Goal: Task Accomplishment & Management: Use online tool/utility

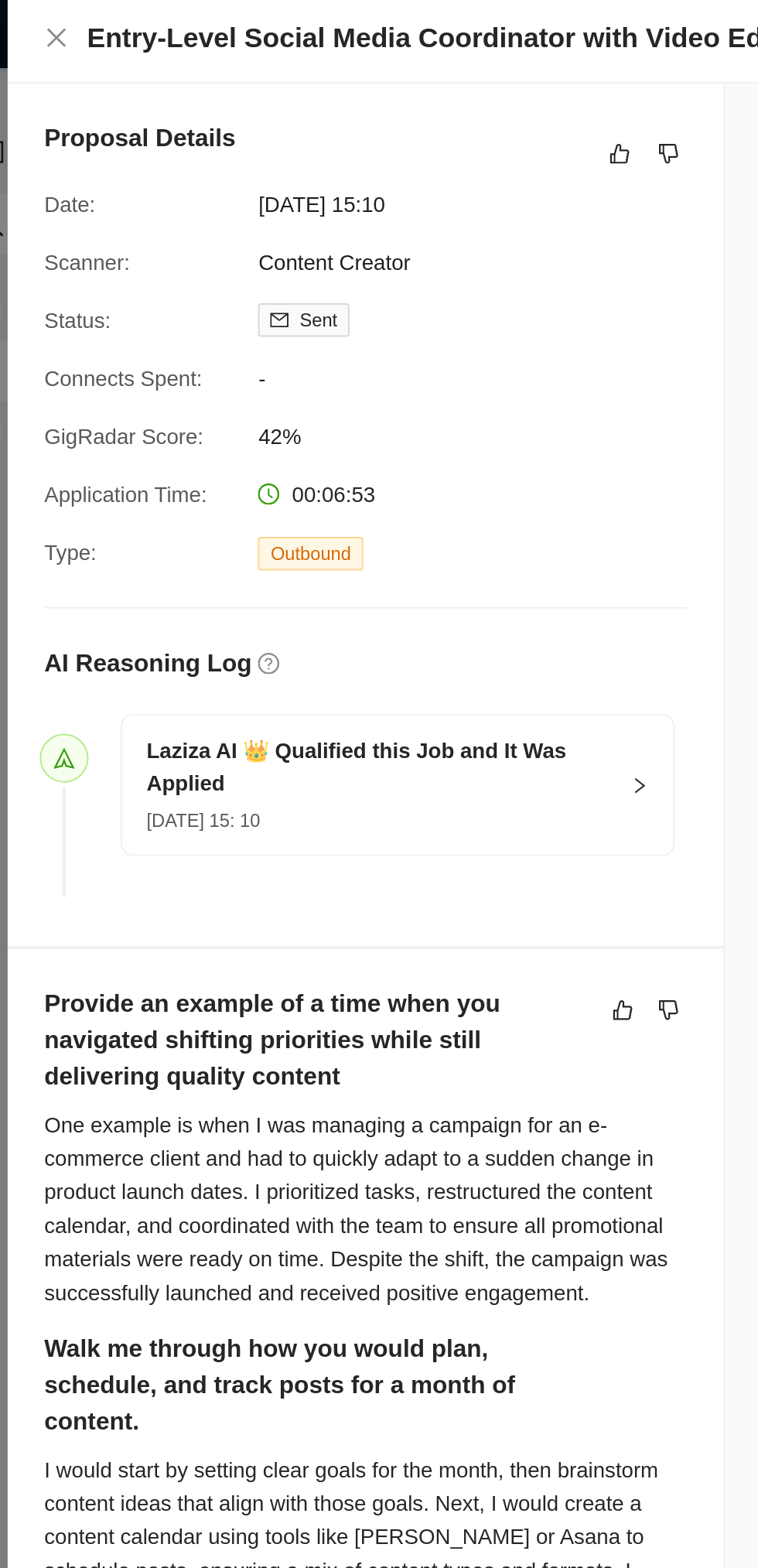
scroll to position [3444, 0]
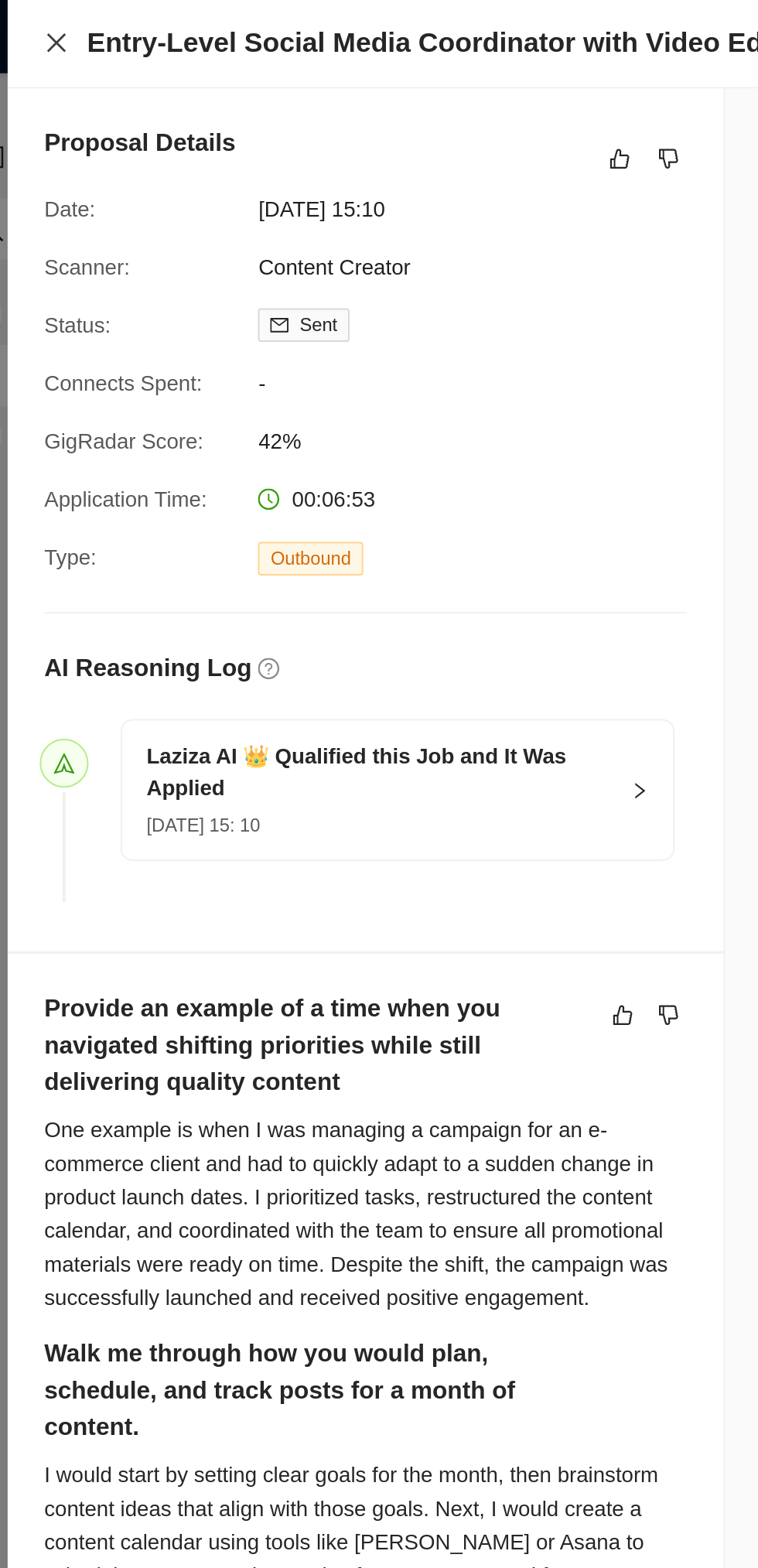
click at [56, 28] on button "Close" at bounding box center [56, 22] width 13 height 13
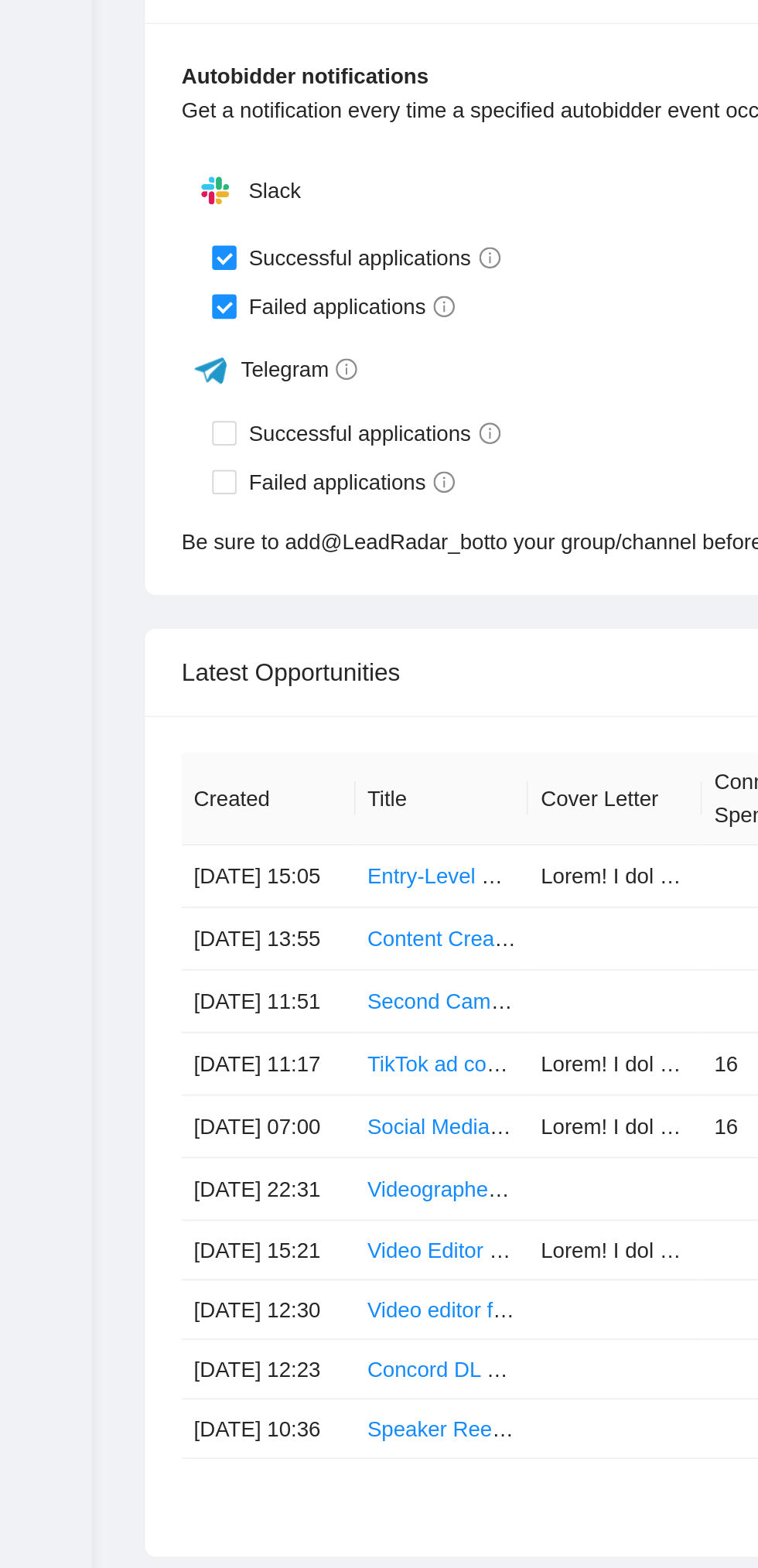
scroll to position [3548, 0]
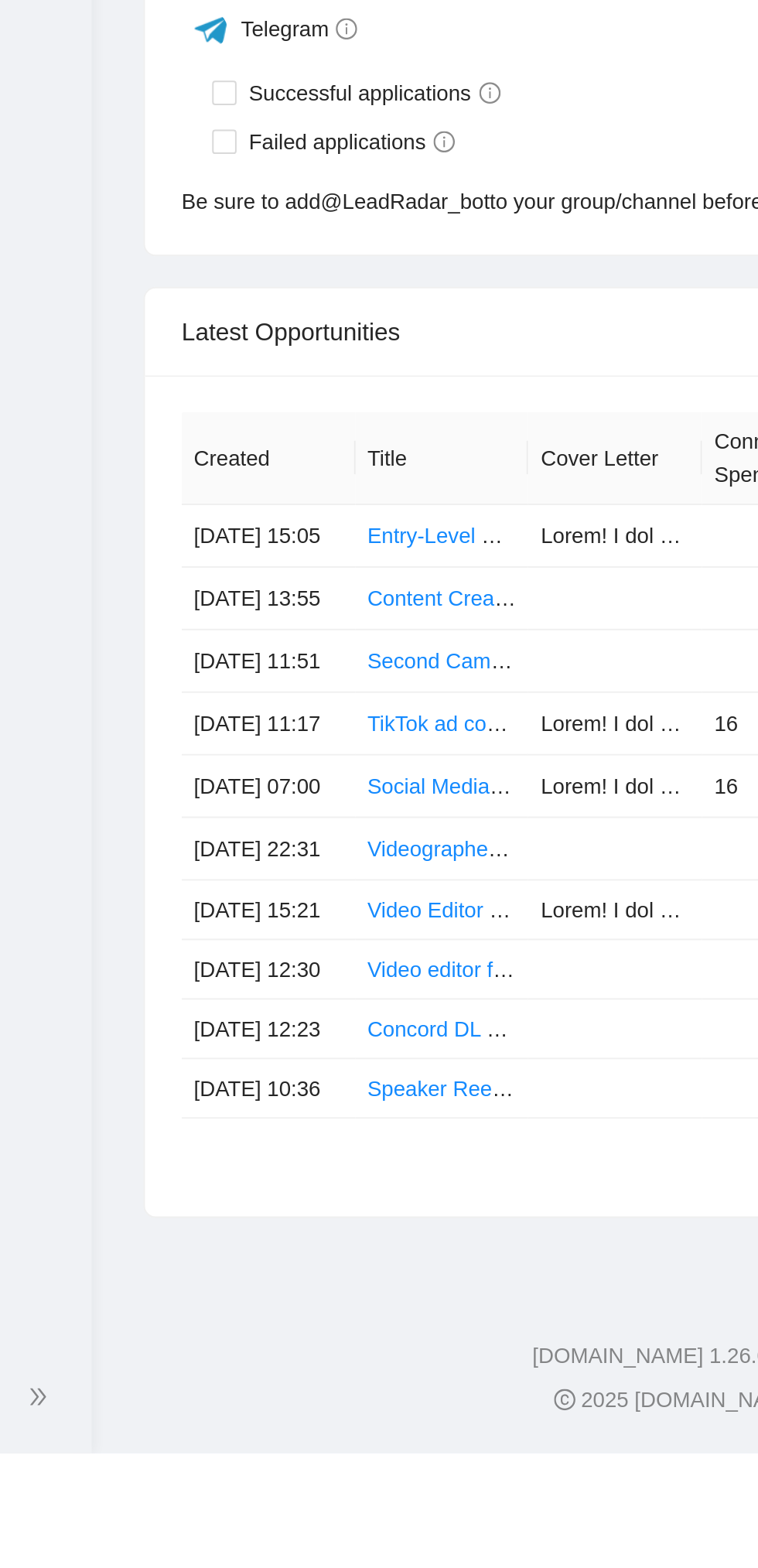
click at [22, 1545] on icon "double-right" at bounding box center [19, 1539] width 11 height 11
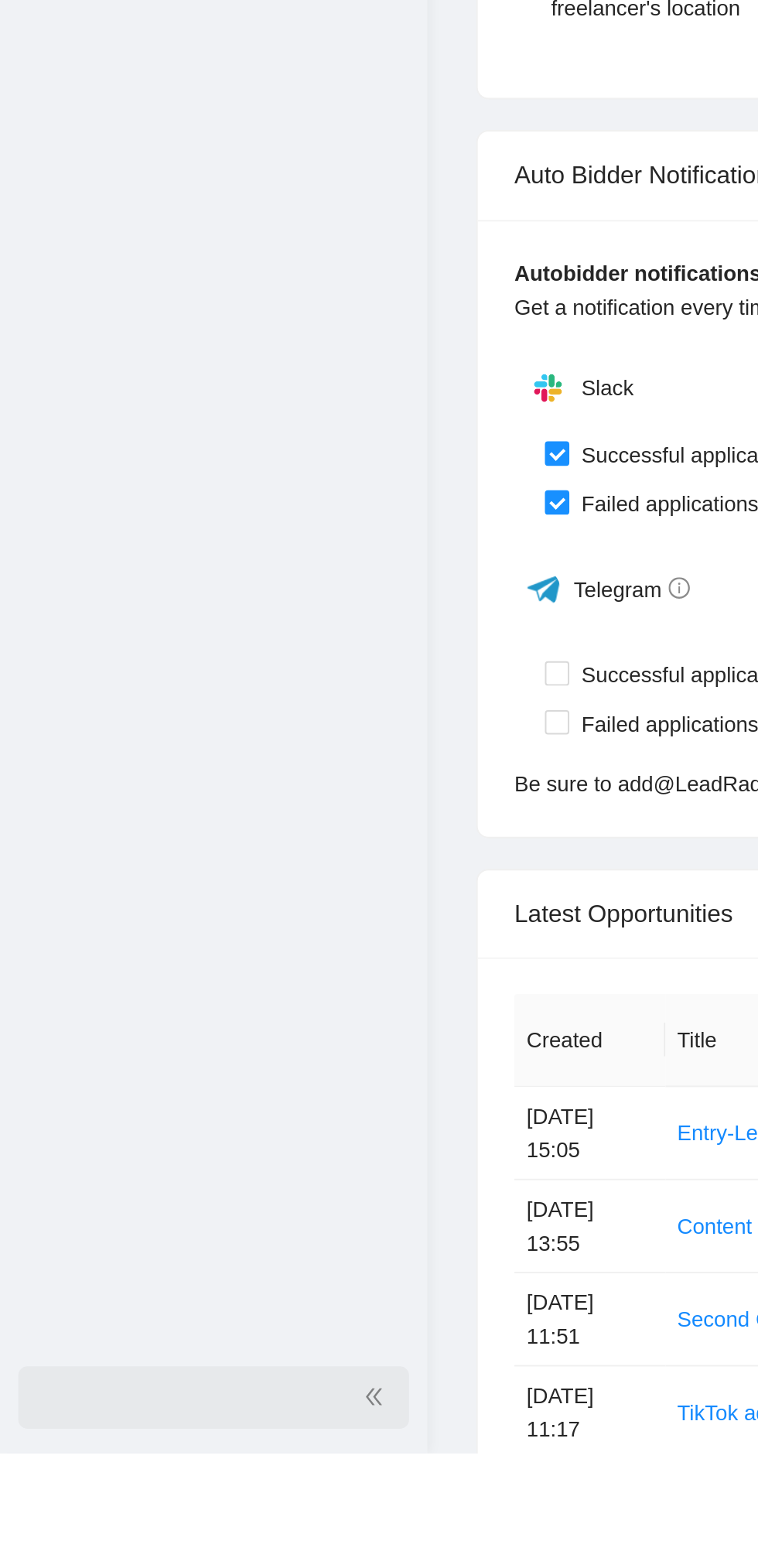
scroll to position [3547, 0]
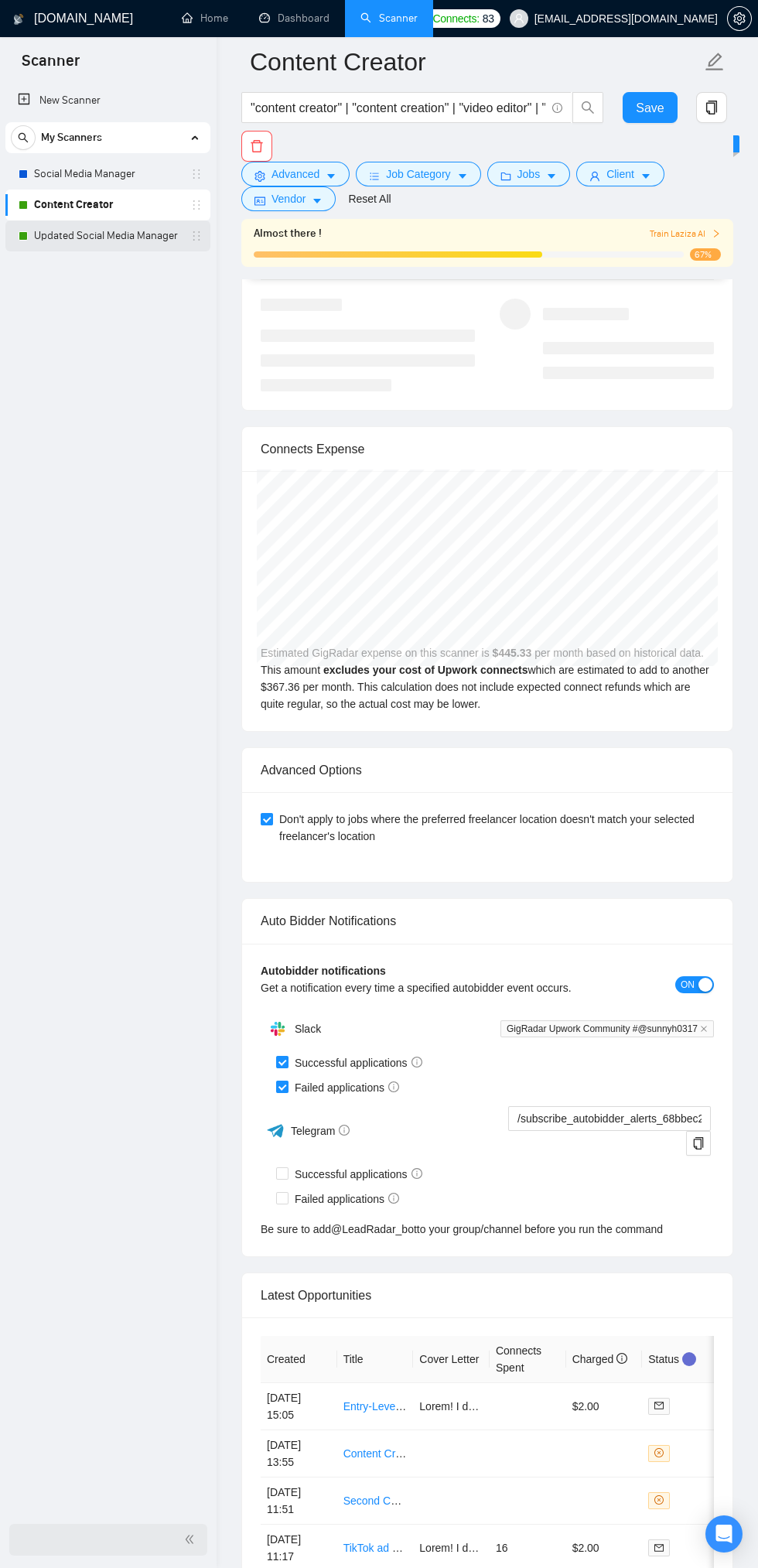
click at [125, 235] on link "Updated Social Media Manager" at bounding box center [107, 236] width 147 height 31
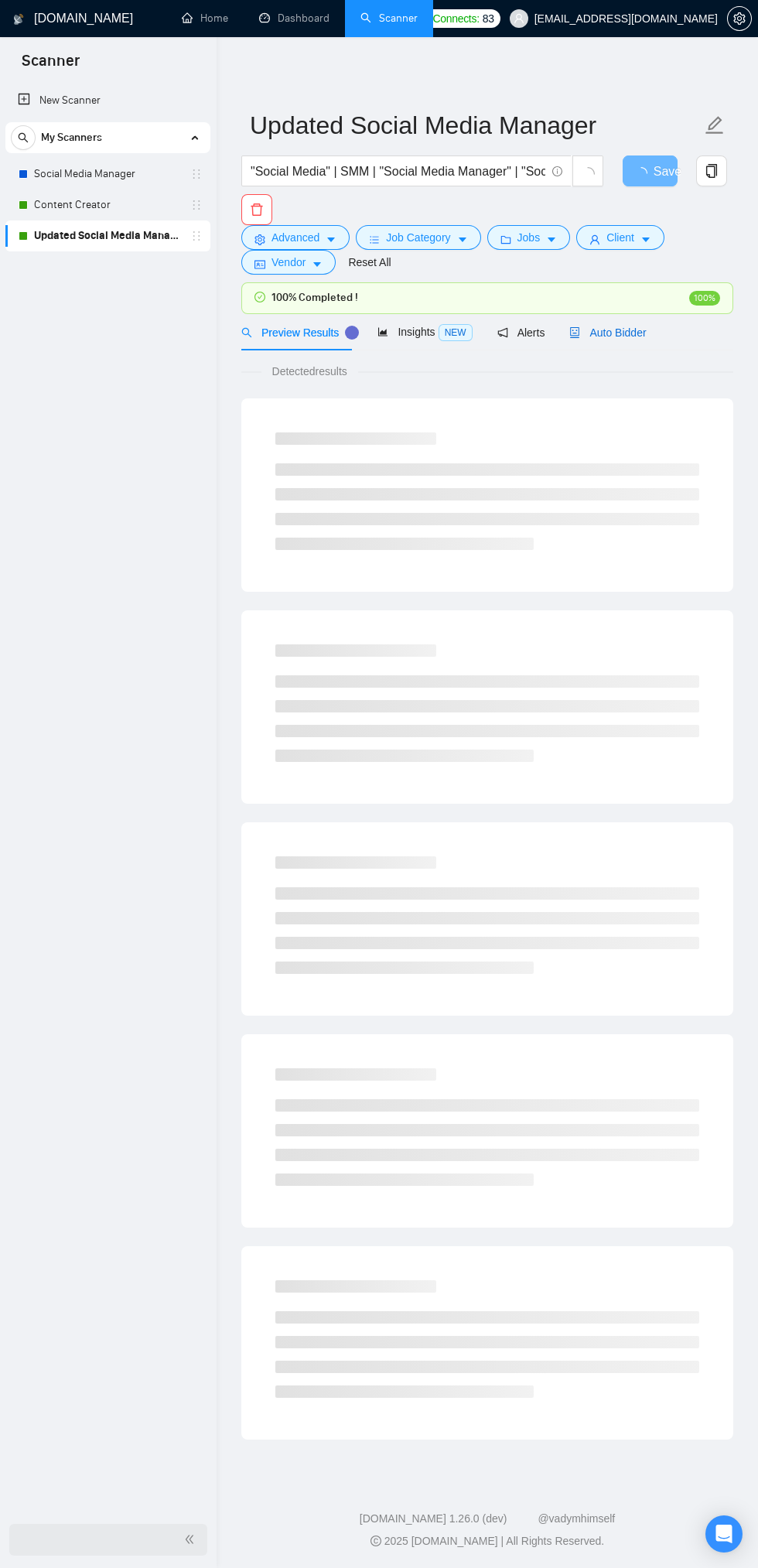
click at [618, 332] on span "Auto Bidder" at bounding box center [607, 333] width 77 height 13
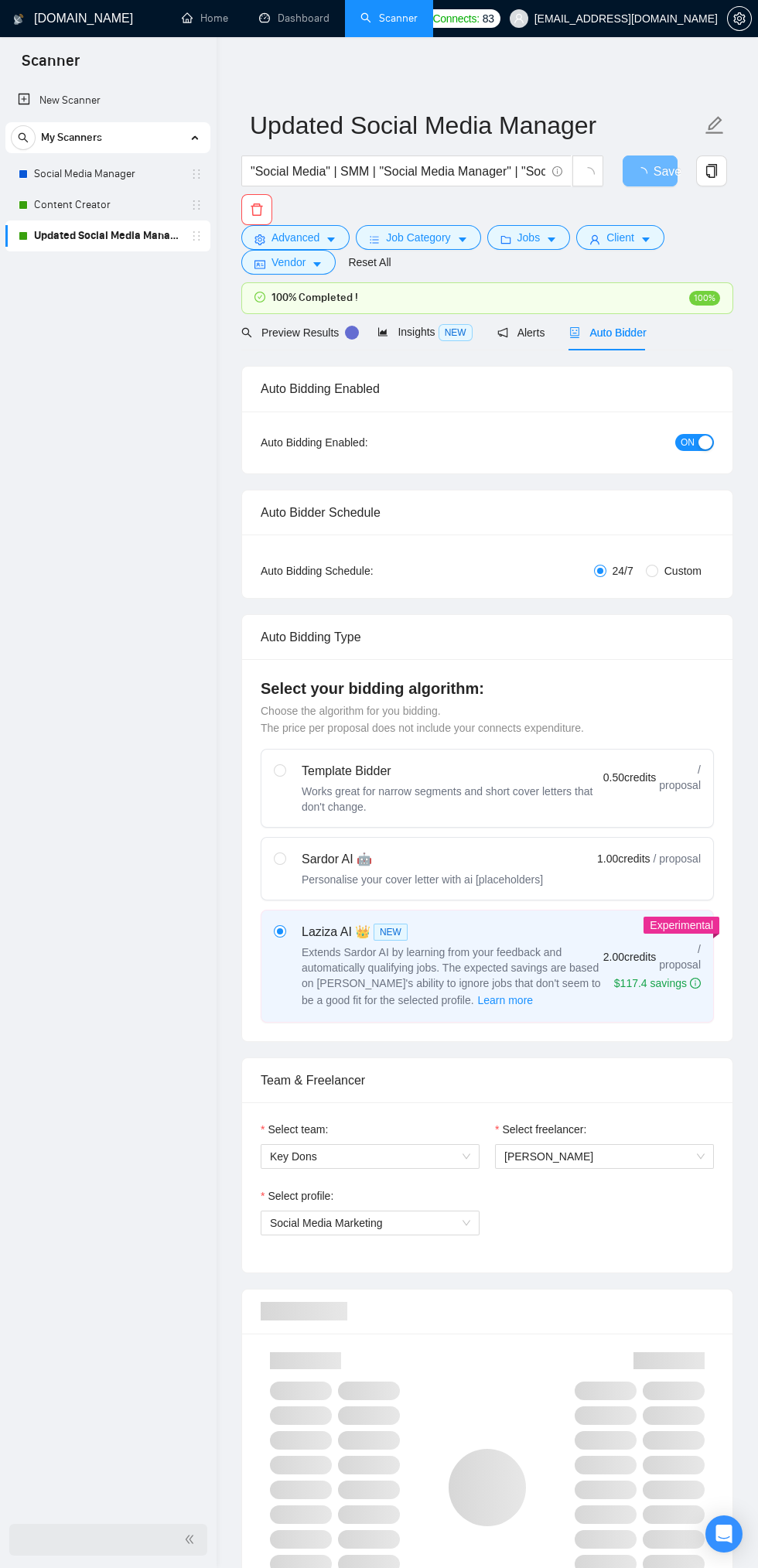
checkbox input "true"
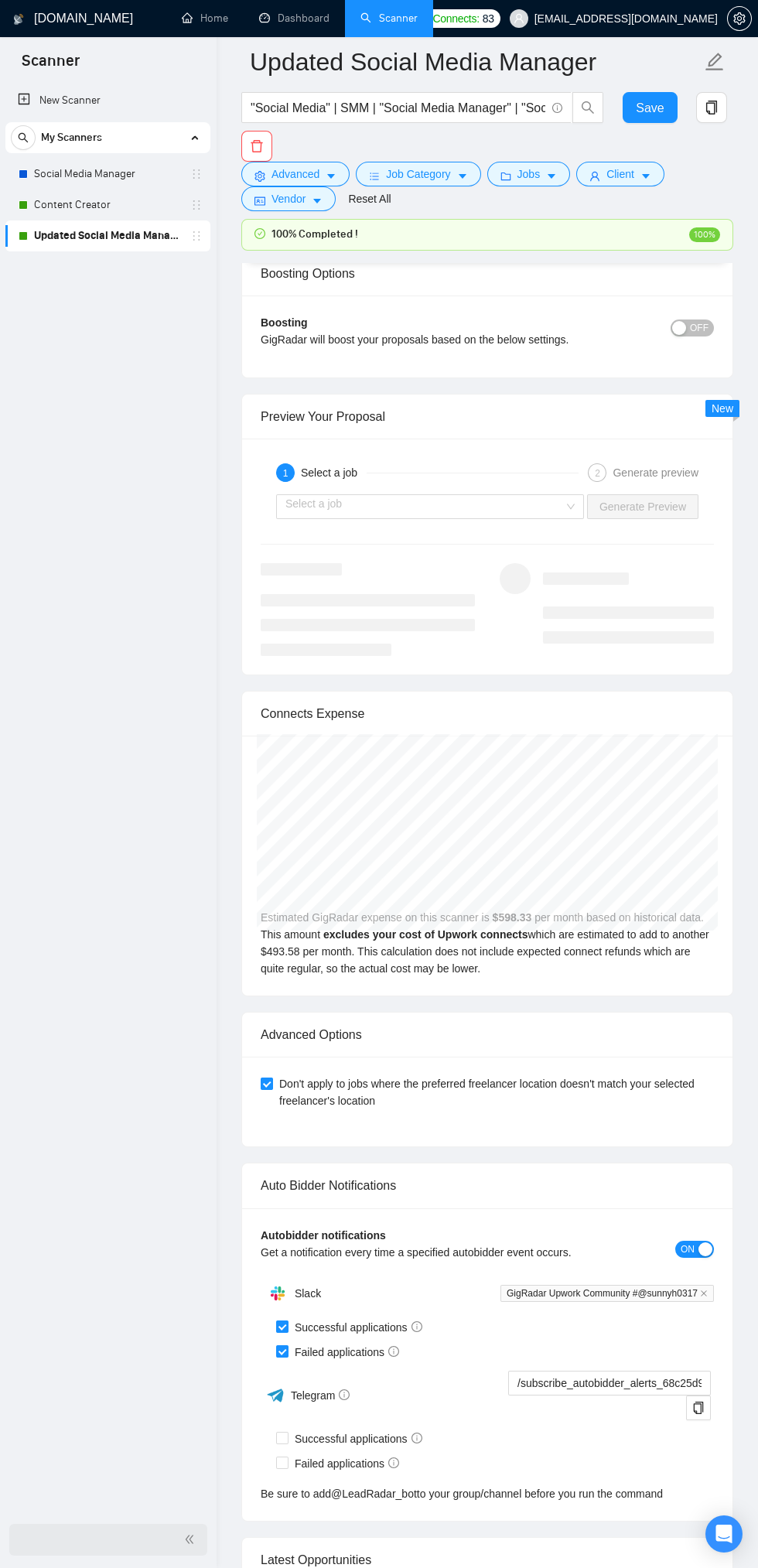
scroll to position [3869, 0]
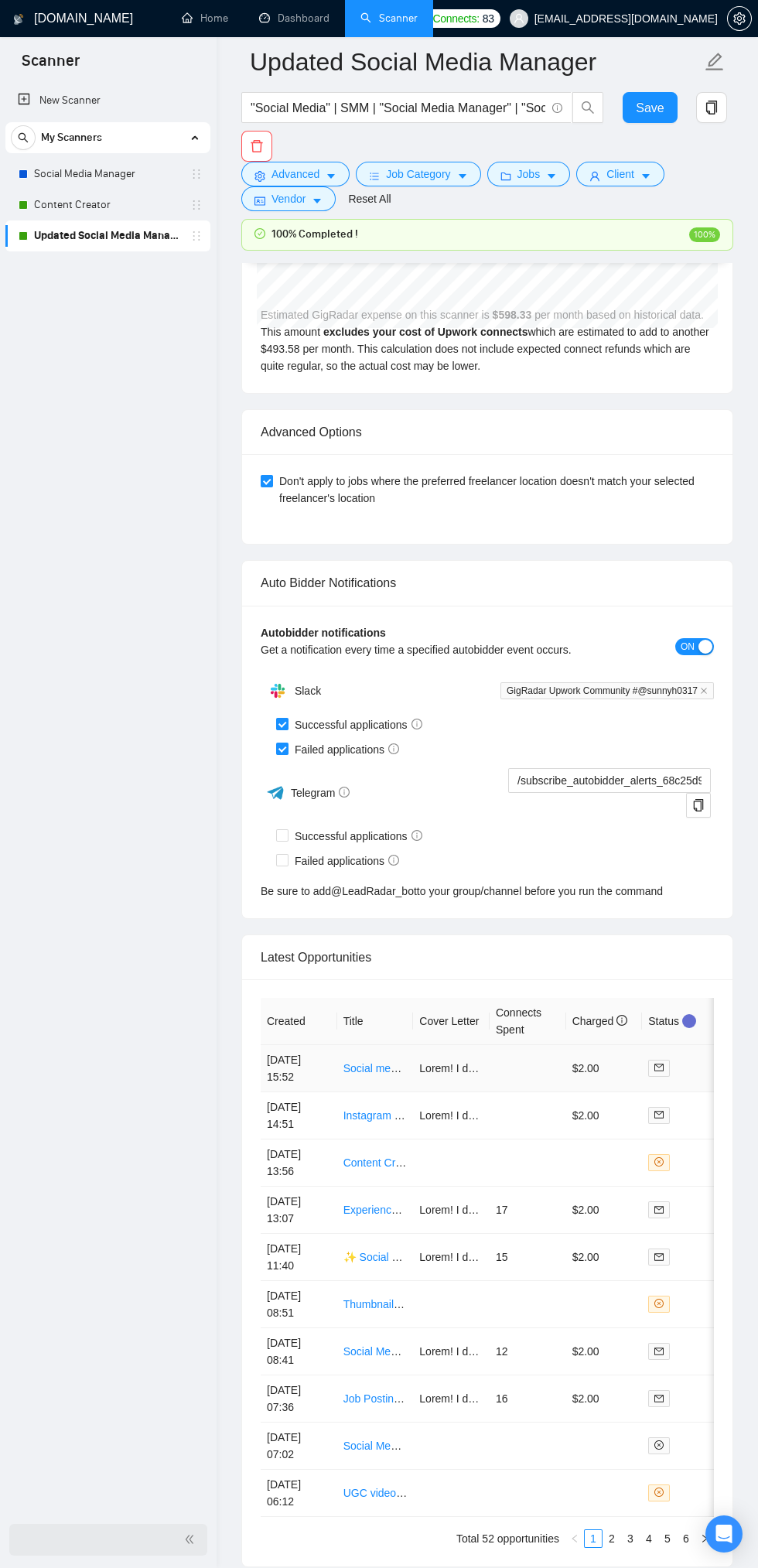
click at [369, 1073] on link "Social media update for author with new book" at bounding box center [453, 1068] width 219 height 13
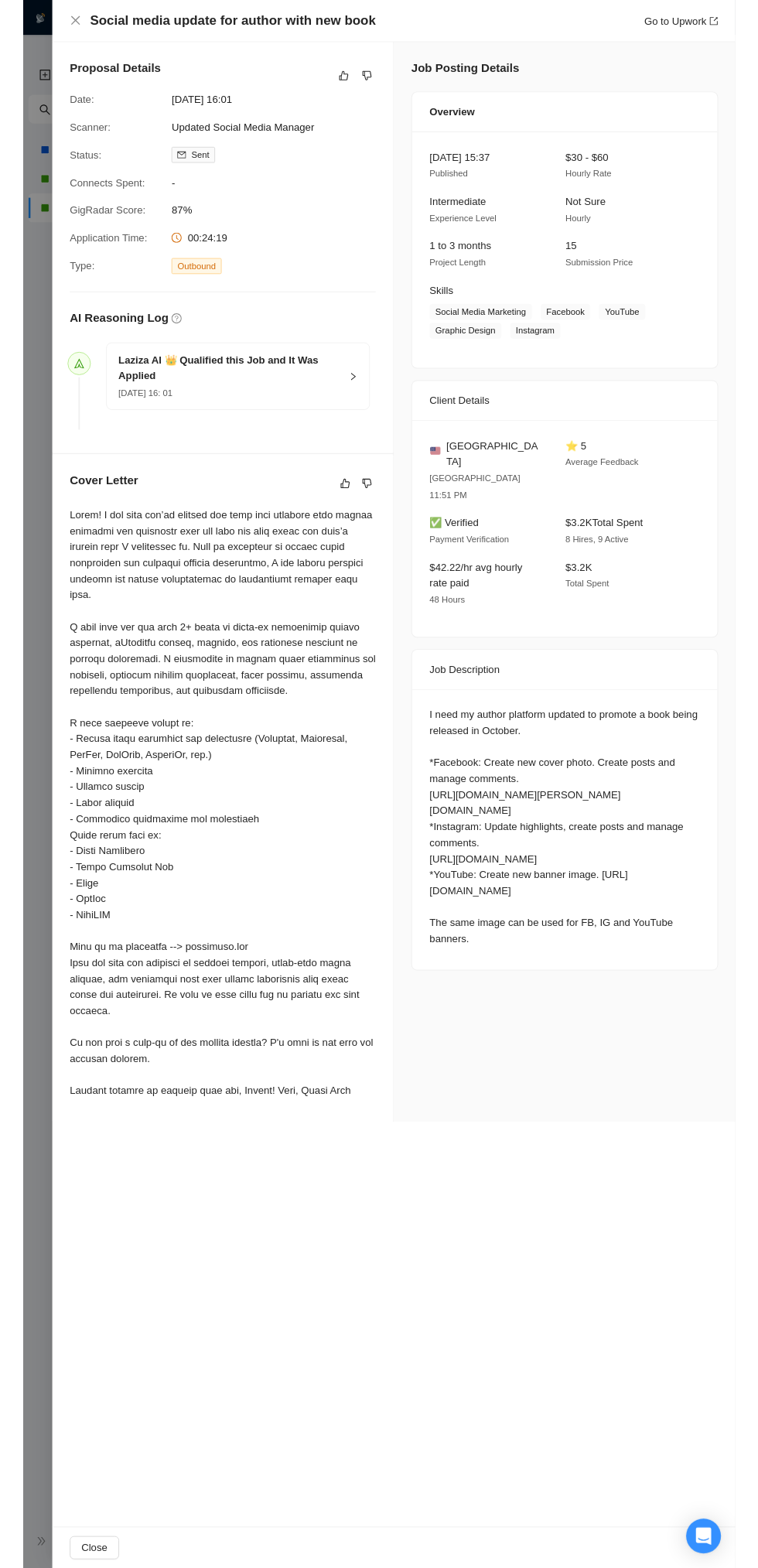
scroll to position [3561, 0]
